Goal: Task Accomplishment & Management: Complete application form

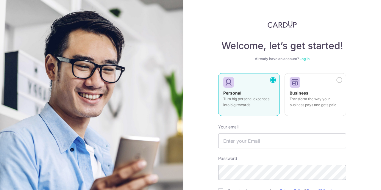
scroll to position [0, 0]
click at [263, 141] on input "text" at bounding box center [282, 140] width 128 height 15
type input "[PERSON_NAME][EMAIL_ADDRESS][DOMAIN_NAME]"
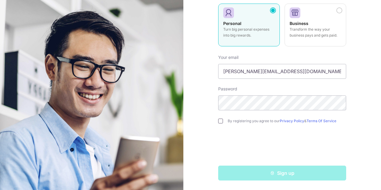
click at [222, 123] on input "checkbox" at bounding box center [220, 121] width 5 height 5
checkbox input "true"
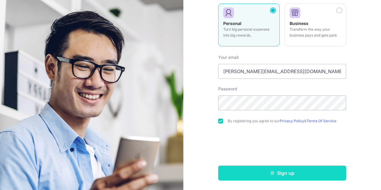
click at [265, 175] on button "Sign up" at bounding box center [282, 173] width 128 height 15
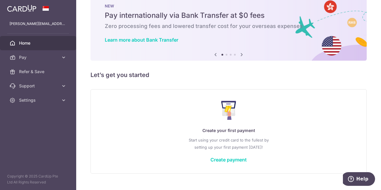
scroll to position [15, 0]
